Goal: Obtain resource: Download file/media

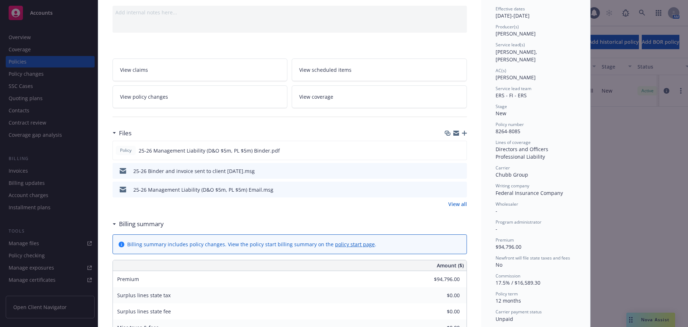
scroll to position [72, 0]
click at [446, 147] on icon "download file" at bounding box center [448, 148] width 5 height 4
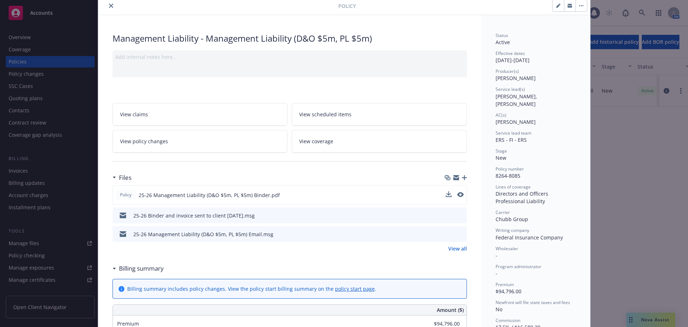
scroll to position [0, 0]
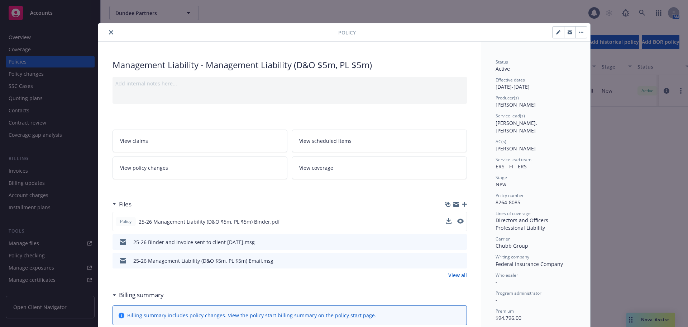
click at [109, 33] on icon "close" at bounding box center [111, 32] width 4 height 4
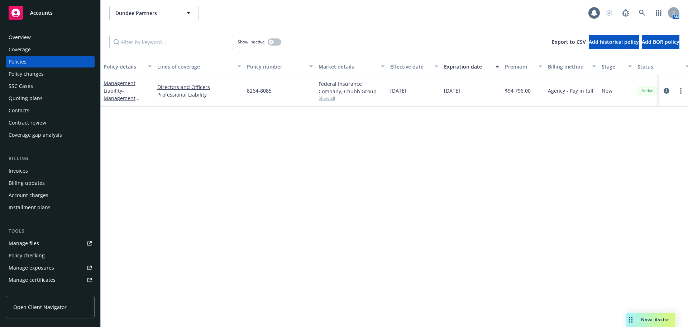
click at [47, 15] on span "Accounts" at bounding box center [41, 13] width 23 height 6
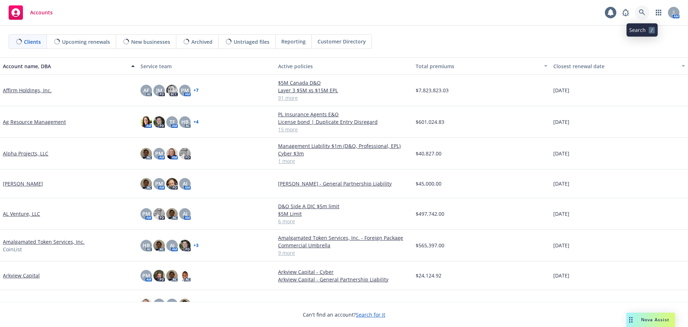
click at [642, 11] on icon at bounding box center [642, 12] width 6 height 6
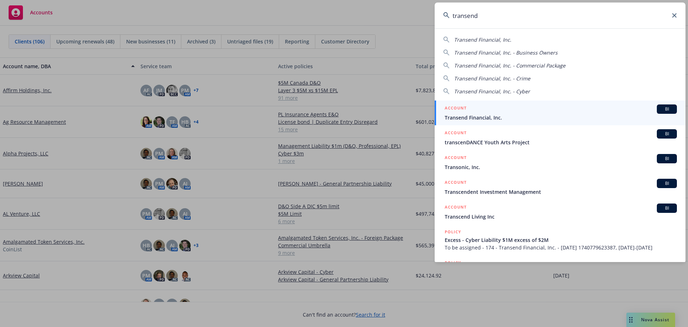
type input "transend"
click at [483, 116] on span "Transend Financial, Inc." at bounding box center [561, 118] width 232 height 8
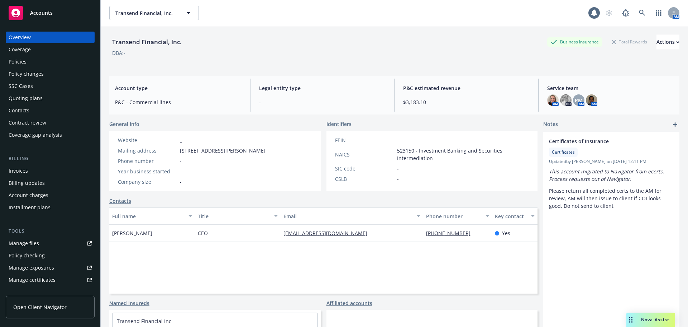
click at [27, 62] on div "Policies" at bounding box center [50, 61] width 83 height 11
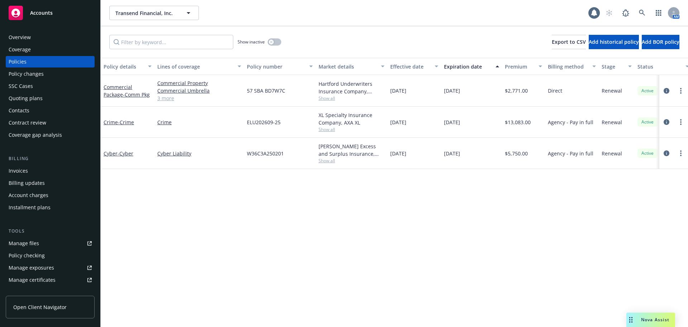
click at [46, 15] on span "Accounts" at bounding box center [41, 13] width 23 height 6
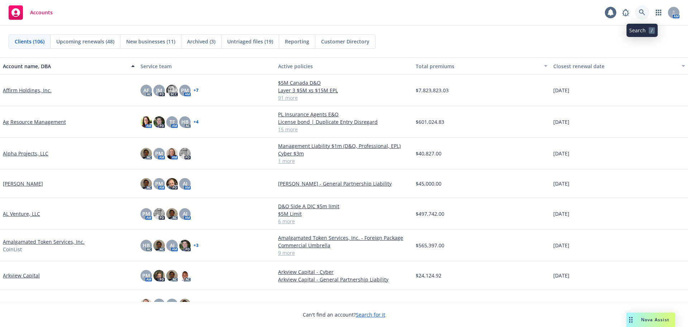
click at [644, 14] on icon at bounding box center [642, 12] width 6 height 6
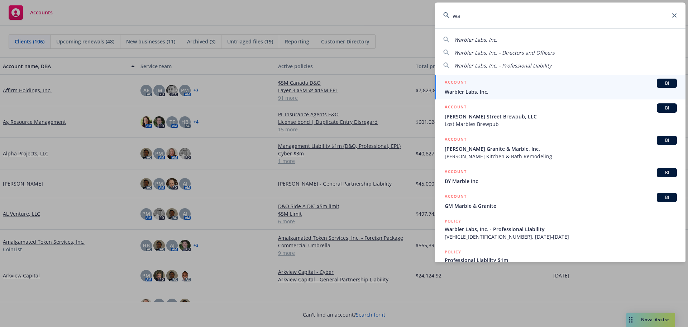
type input "w"
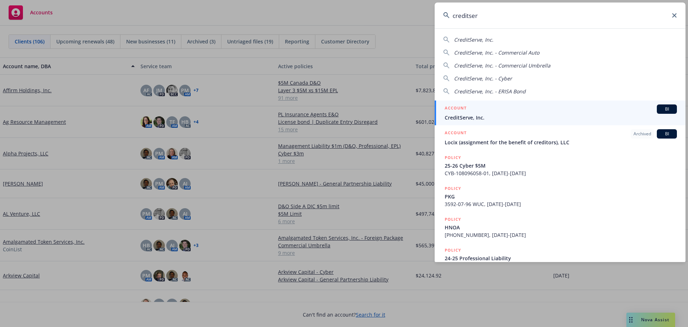
type input "creditser"
click at [481, 113] on div "ACCOUNT BI" at bounding box center [561, 108] width 232 height 9
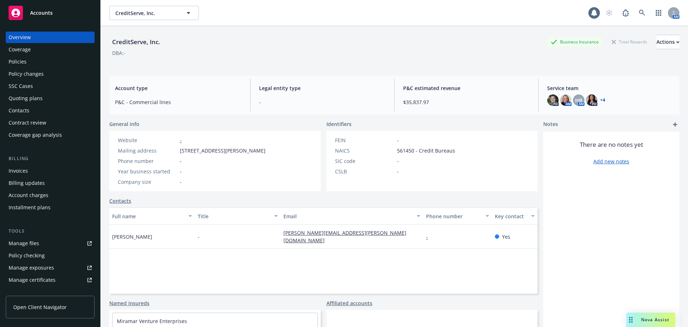
click at [16, 61] on div "Policies" at bounding box center [18, 61] width 18 height 11
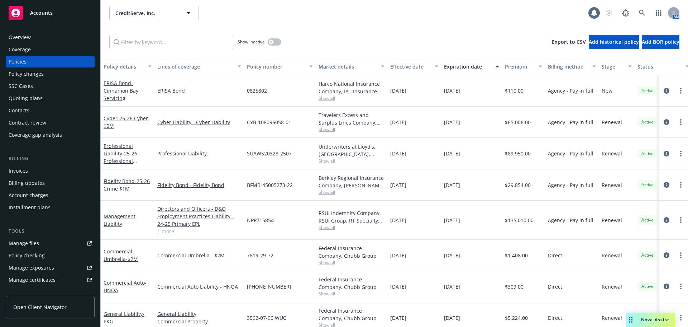
click at [23, 39] on div "Overview" at bounding box center [20, 37] width 22 height 11
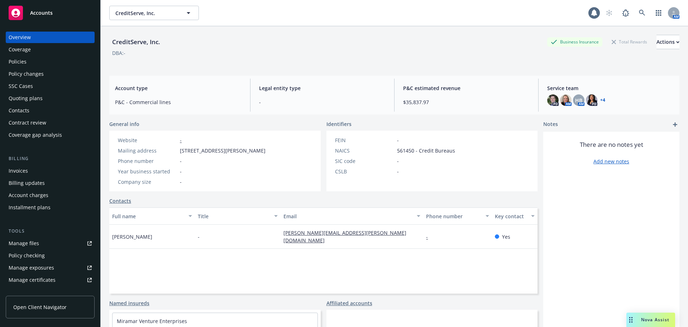
click at [32, 10] on span "Accounts" at bounding box center [41, 13] width 23 height 6
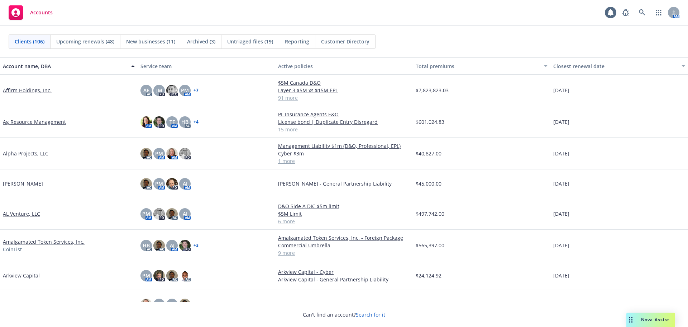
click at [289, 42] on span "Reporting" at bounding box center [297, 42] width 24 height 8
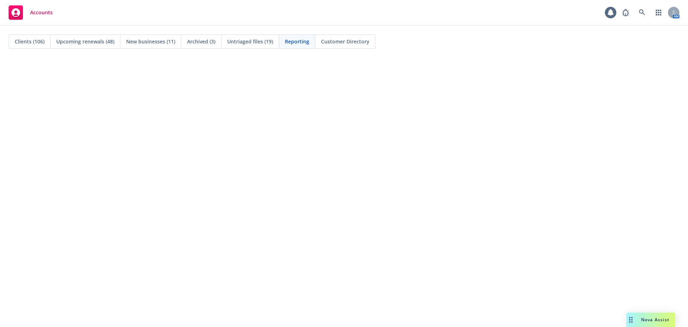
click at [295, 44] on span "Reporting" at bounding box center [297, 42] width 24 height 8
click at [23, 42] on span "Clients (106)" at bounding box center [30, 42] width 30 height 8
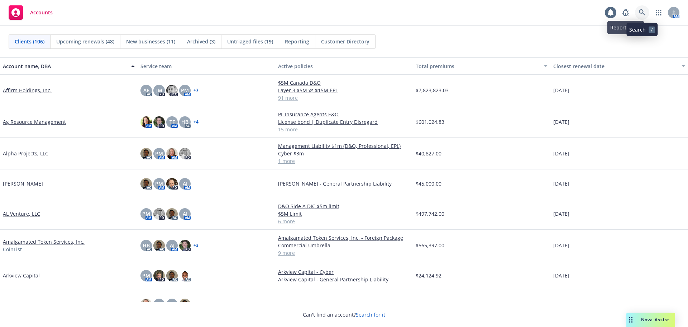
click at [639, 10] on link at bounding box center [642, 12] width 14 height 14
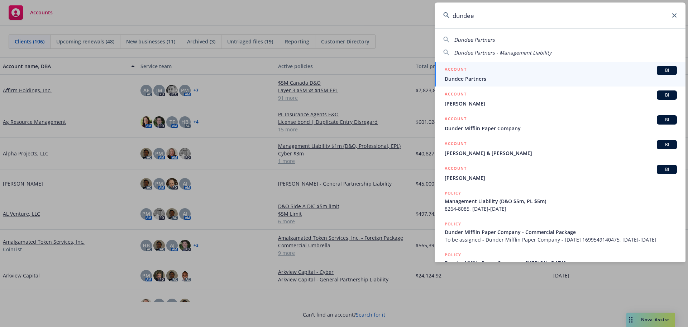
type input "dundee"
click at [489, 77] on span "Dundee Partners" at bounding box center [561, 79] width 232 height 8
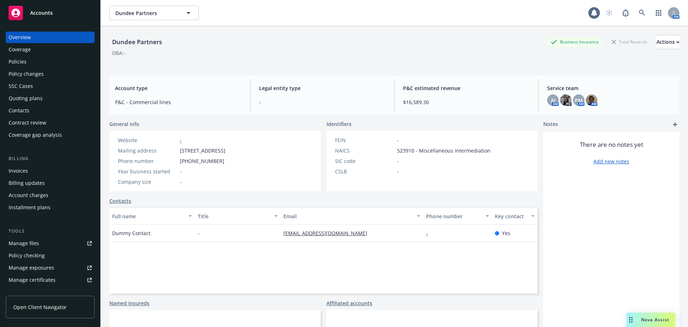
click at [24, 64] on div "Policies" at bounding box center [18, 61] width 18 height 11
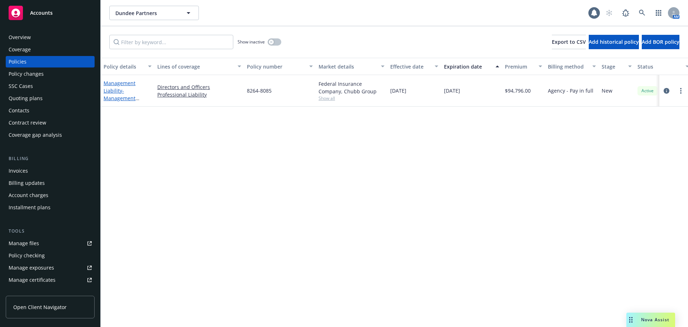
click at [123, 99] on span "- Management Liability (D&O $5m, PL $5m)" at bounding box center [127, 101] width 46 height 29
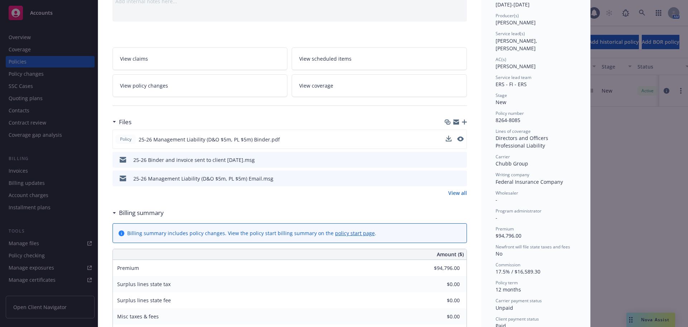
scroll to position [108, 0]
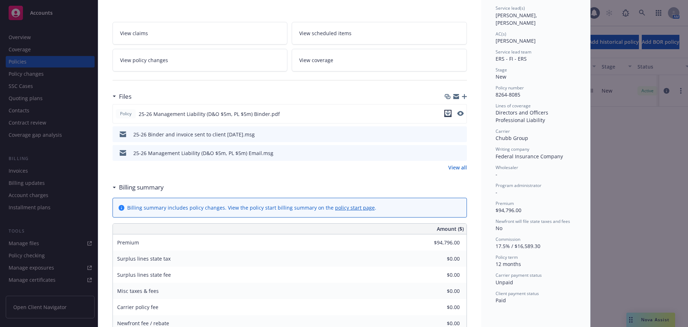
click at [445, 115] on icon "download file" at bounding box center [448, 113] width 6 height 6
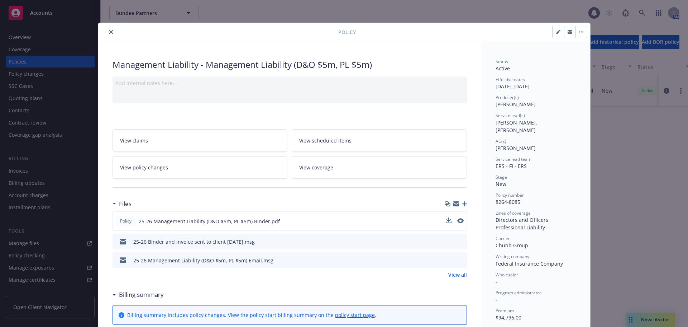
scroll to position [0, 0]
click at [109, 31] on icon "close" at bounding box center [111, 32] width 4 height 4
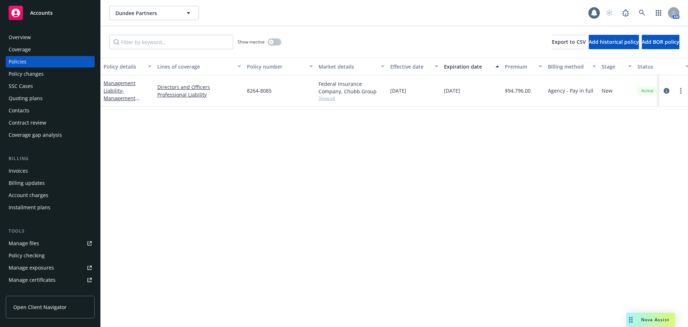
click at [13, 35] on div "Overview" at bounding box center [20, 37] width 22 height 11
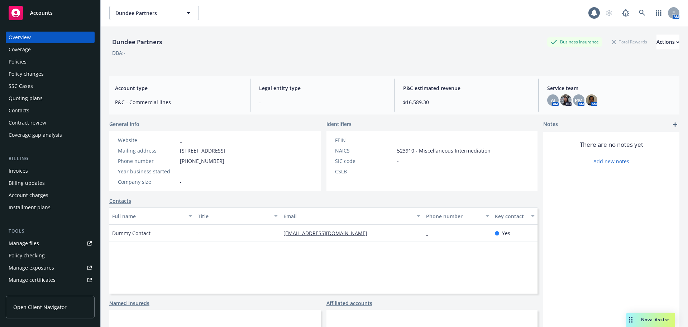
click at [39, 13] on span "Accounts" at bounding box center [41, 13] width 23 height 6
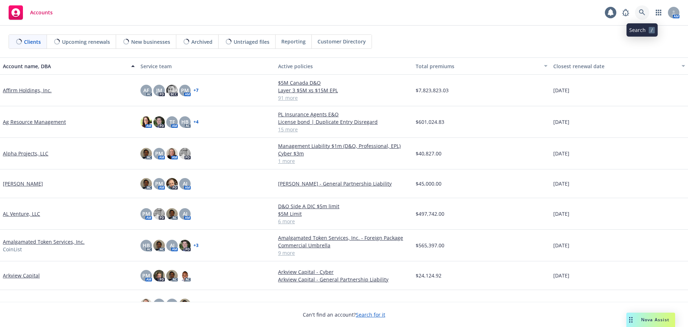
click at [642, 14] on icon at bounding box center [642, 12] width 6 height 6
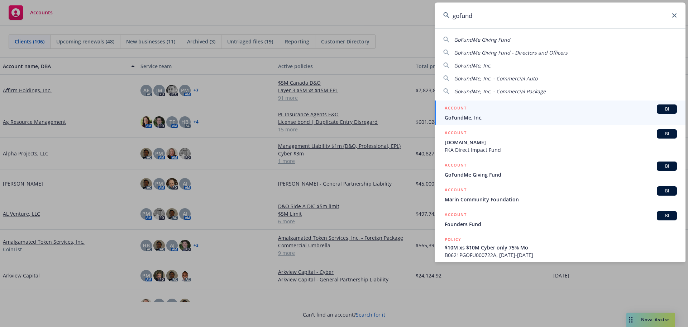
type input "gofund"
click at [478, 112] on div "ACCOUNT BI" at bounding box center [561, 108] width 232 height 9
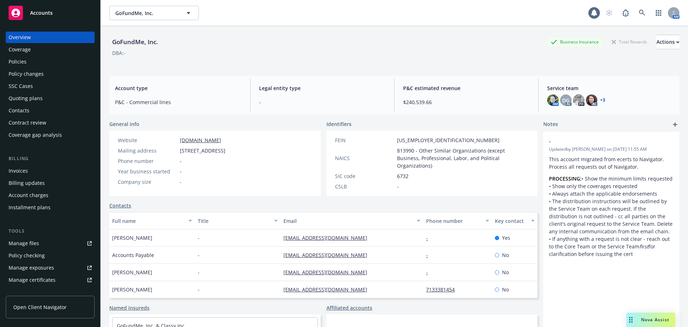
click at [22, 63] on div "Policies" at bounding box center [18, 61] width 18 height 11
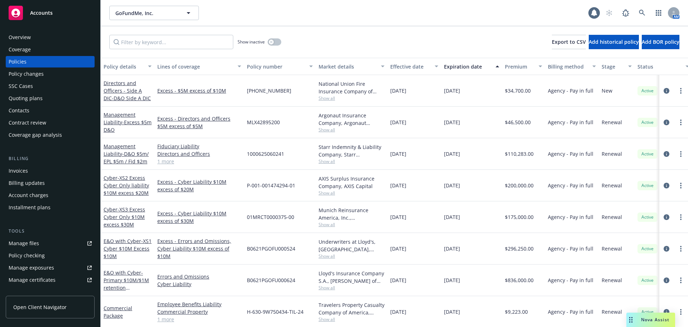
click at [43, 16] on div "Accounts" at bounding box center [50, 13] width 83 height 14
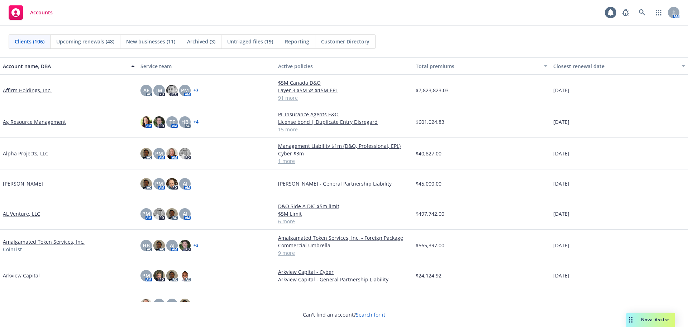
click at [300, 42] on span "Reporting" at bounding box center [297, 42] width 24 height 8
click at [645, 12] on icon at bounding box center [642, 12] width 6 height 6
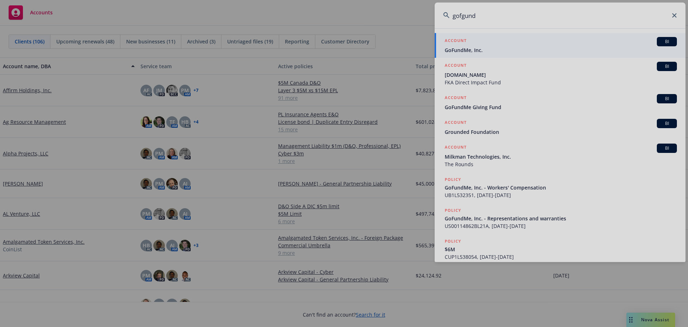
type input "gofund"
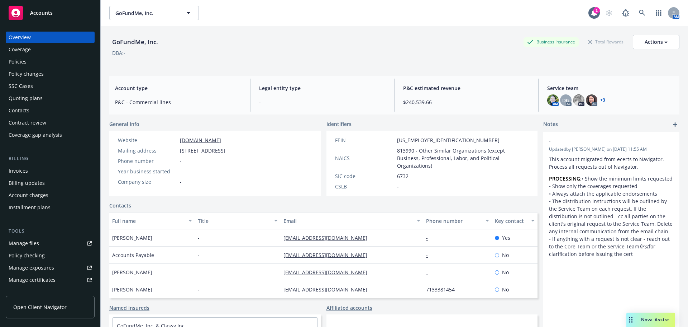
click at [21, 59] on div "Policies" at bounding box center [18, 61] width 18 height 11
